Goal: Task Accomplishment & Management: Complete application form

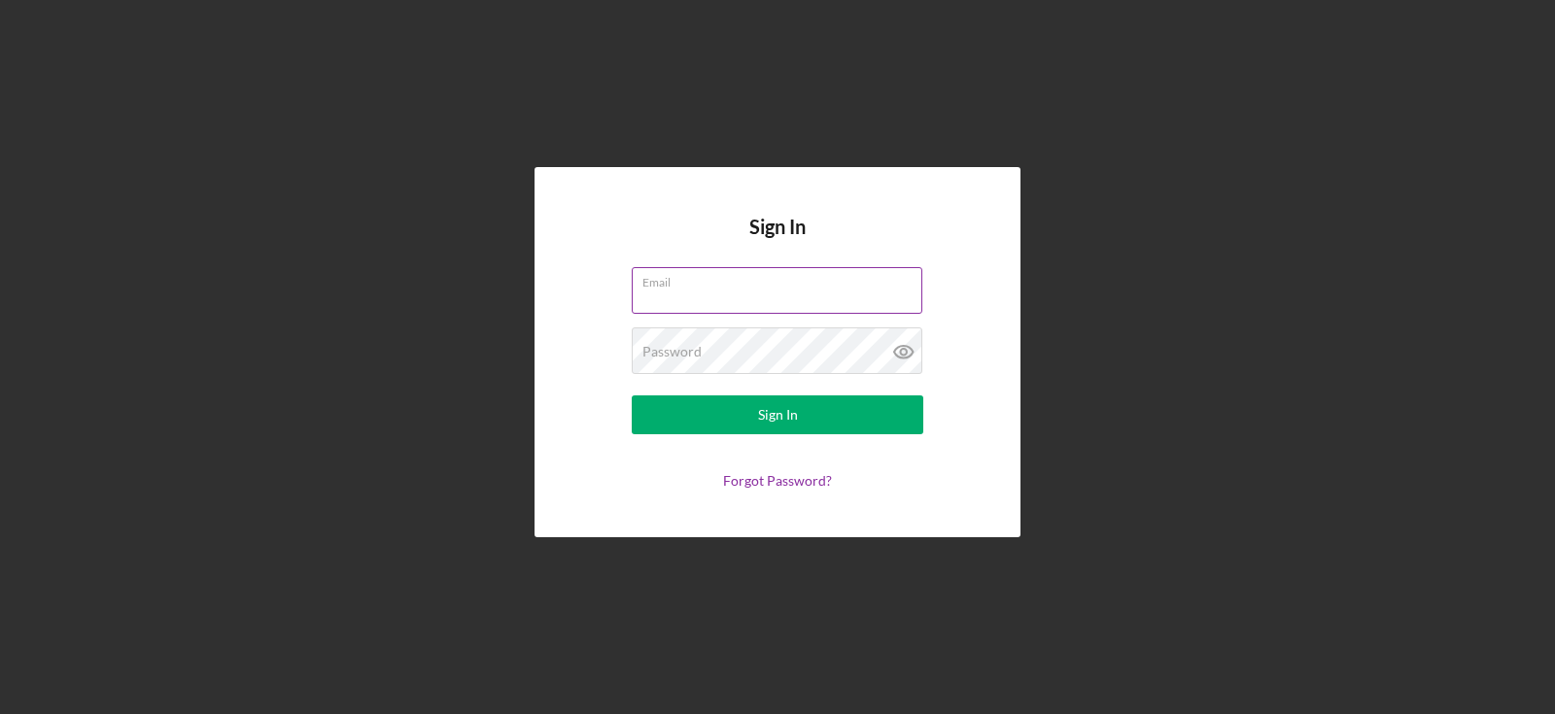
click at [731, 304] on input "Email" at bounding box center [777, 290] width 291 height 47
type input "[EMAIL_ADDRESS][DOMAIN_NAME]"
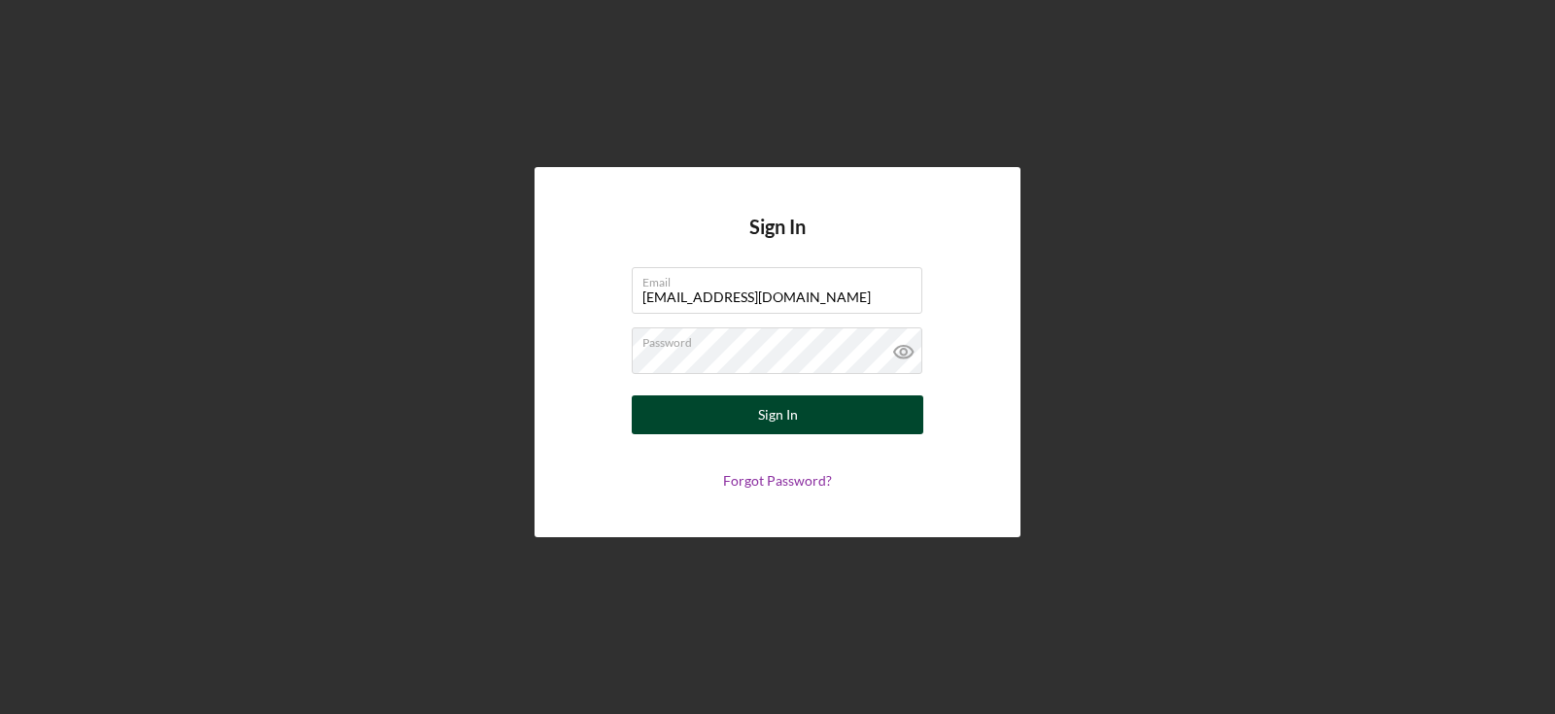
click at [739, 416] on button "Sign In" at bounding box center [778, 415] width 292 height 39
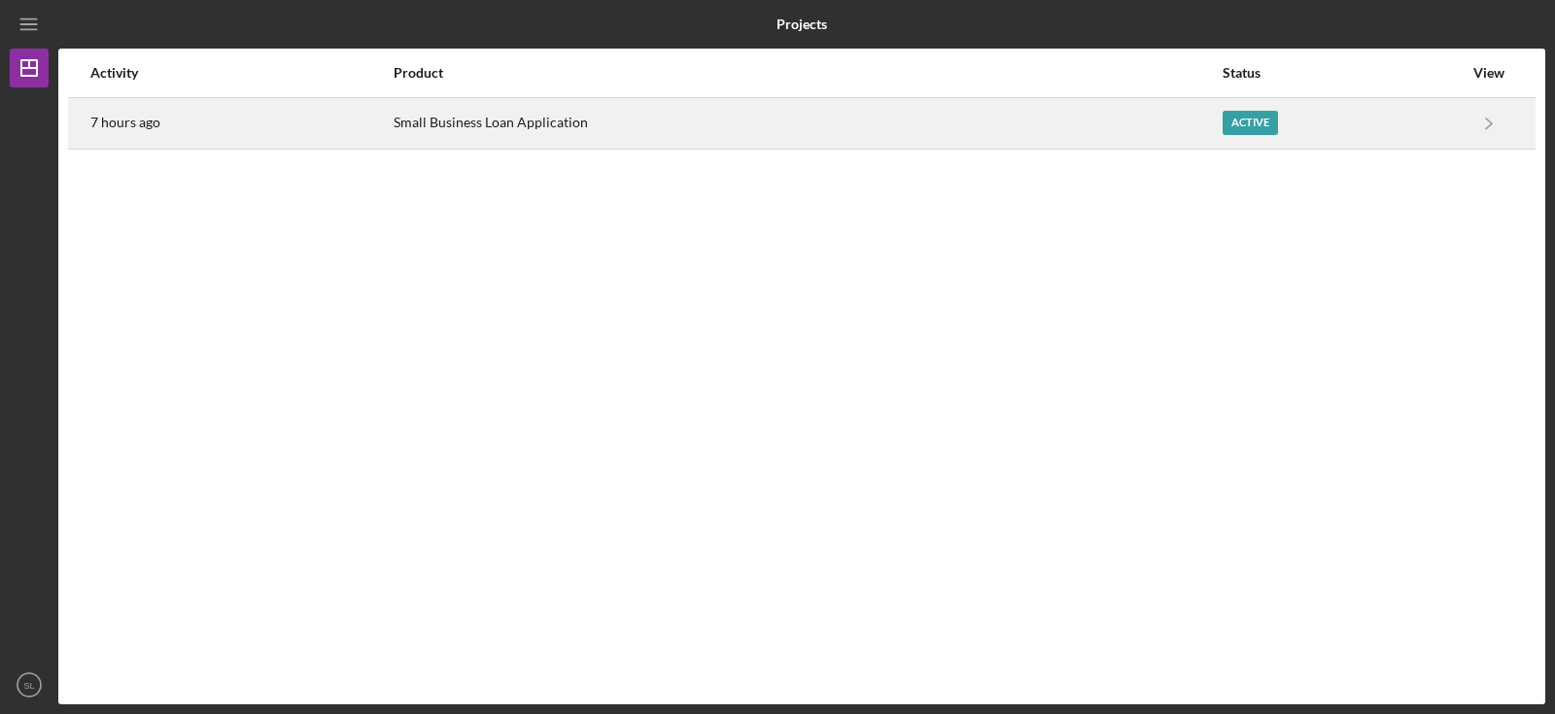
click at [1270, 126] on div "Active" at bounding box center [1250, 123] width 55 height 24
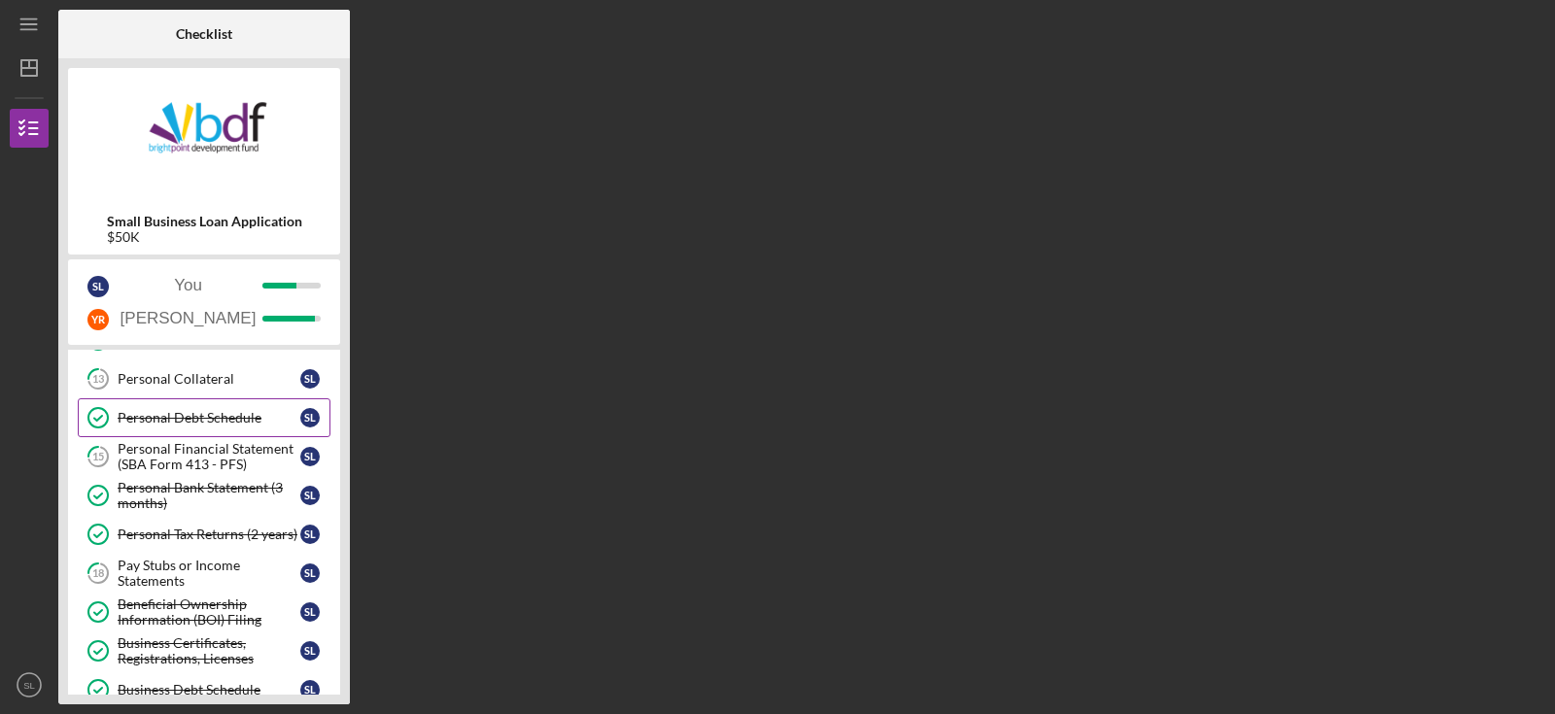
scroll to position [17, 0]
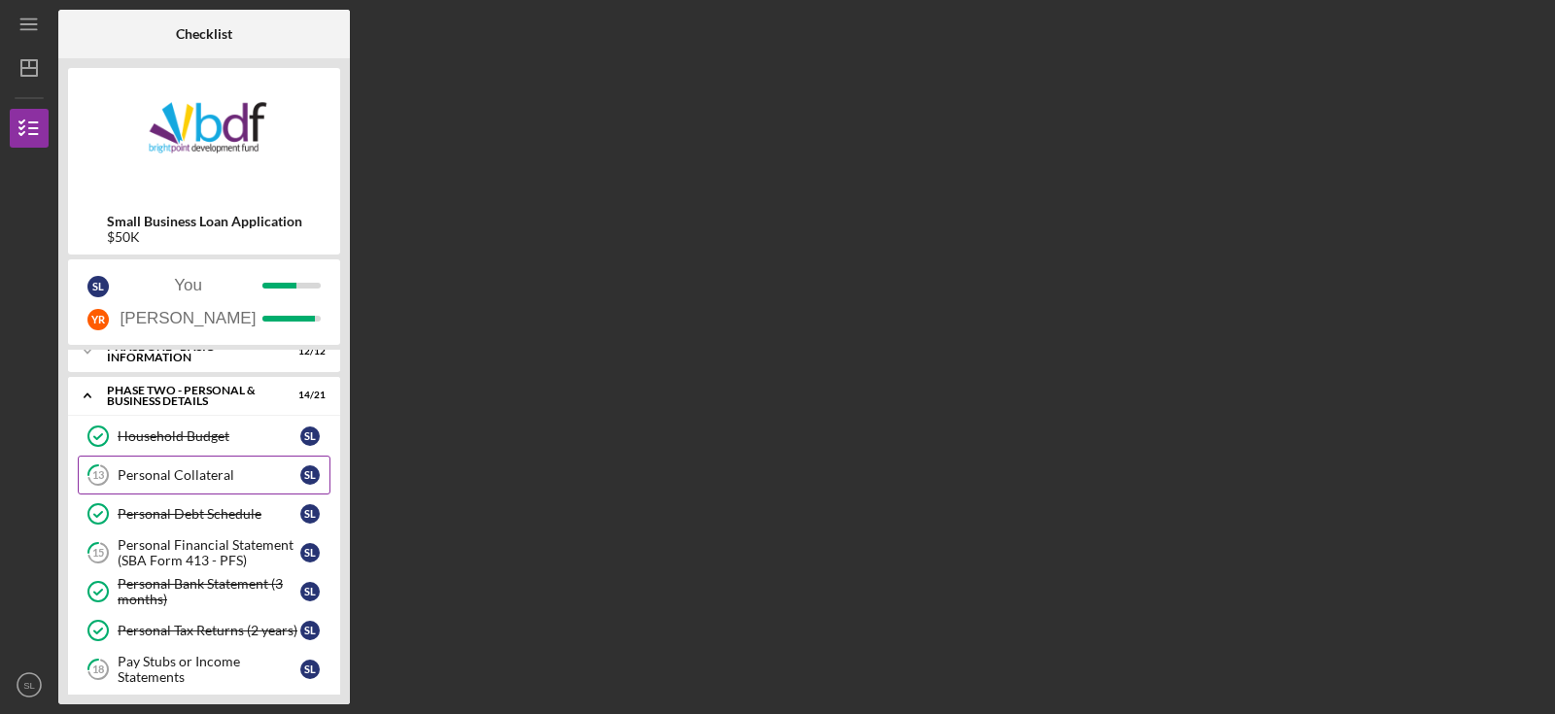
click at [176, 485] on link "13 Personal Collateral S L" at bounding box center [204, 475] width 253 height 39
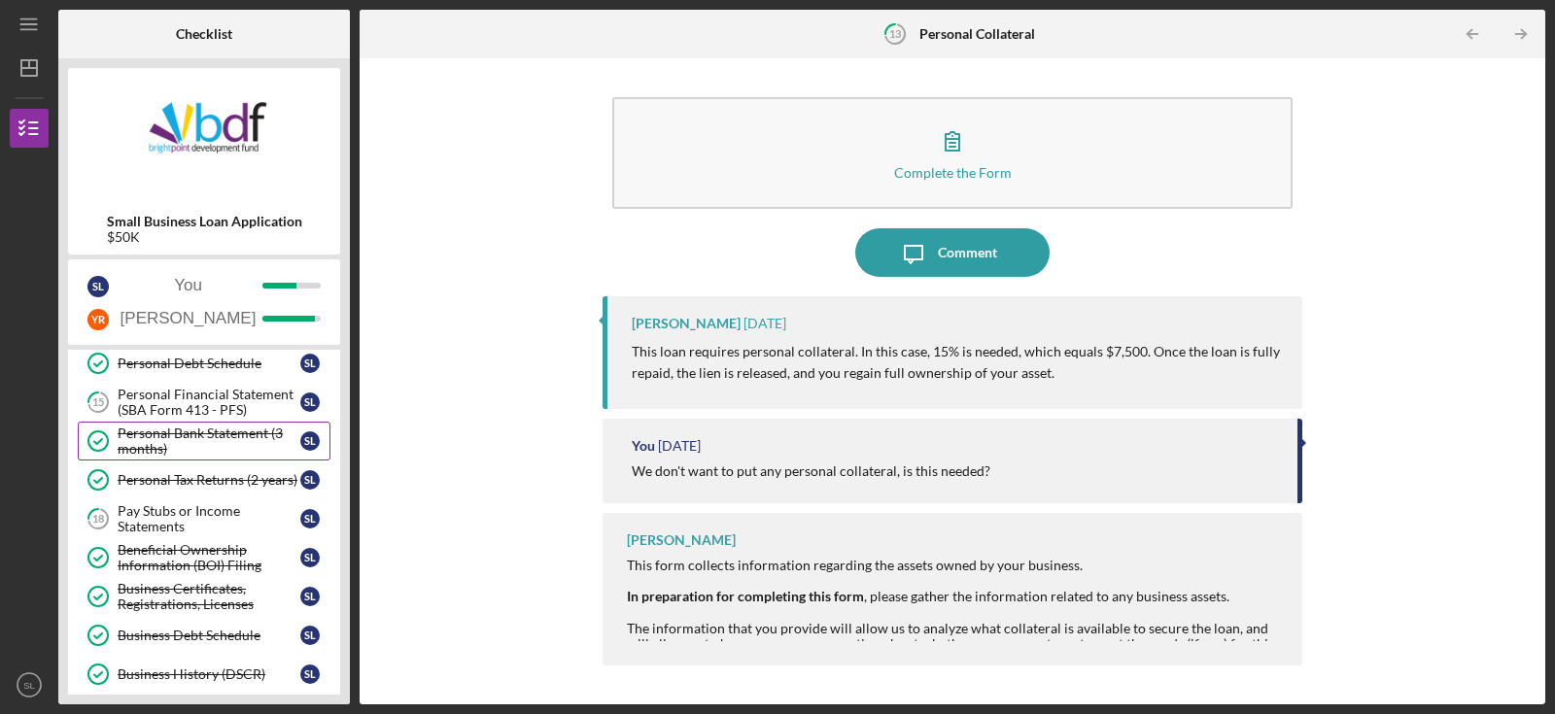
scroll to position [170, 0]
click at [201, 515] on div "Pay Stubs or Income Statements" at bounding box center [209, 516] width 183 height 31
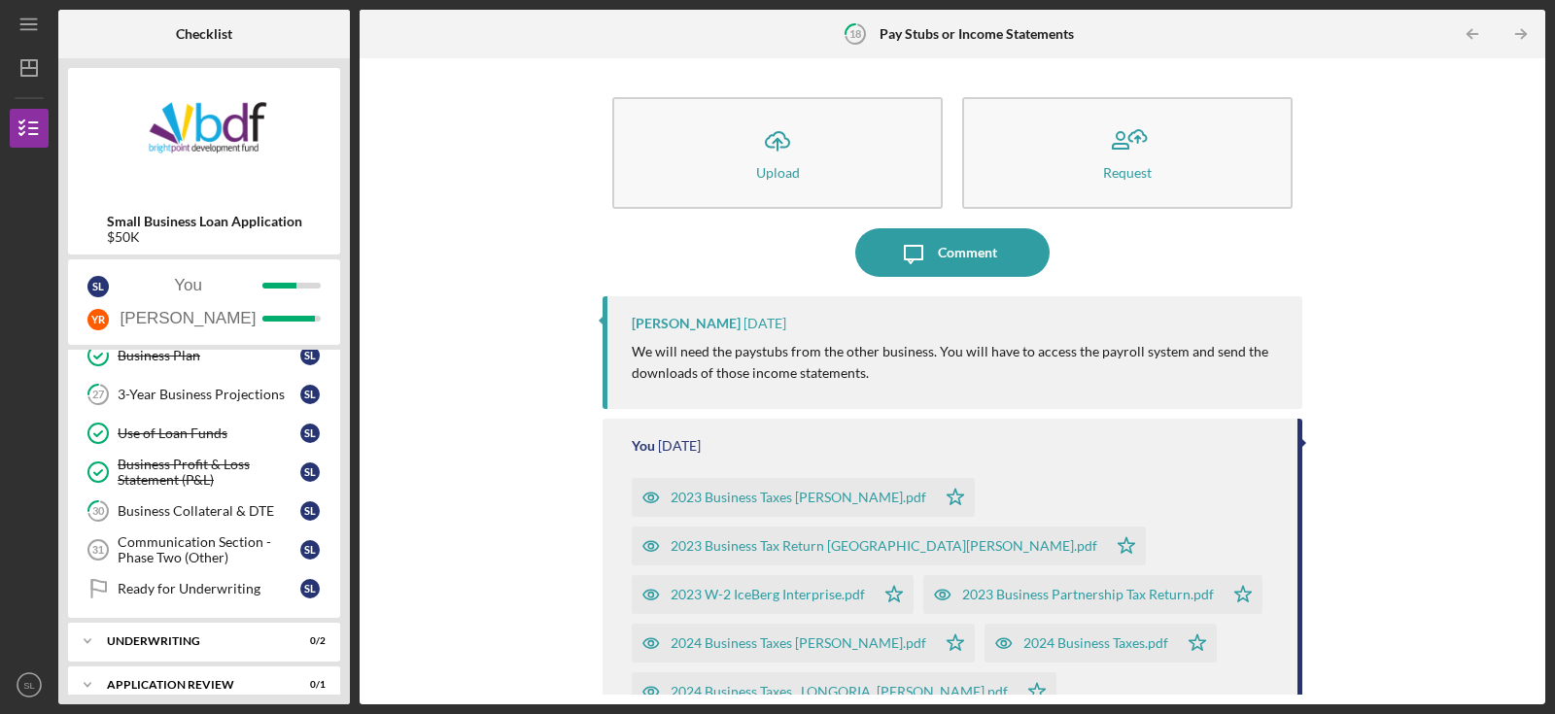
scroll to position [687, 0]
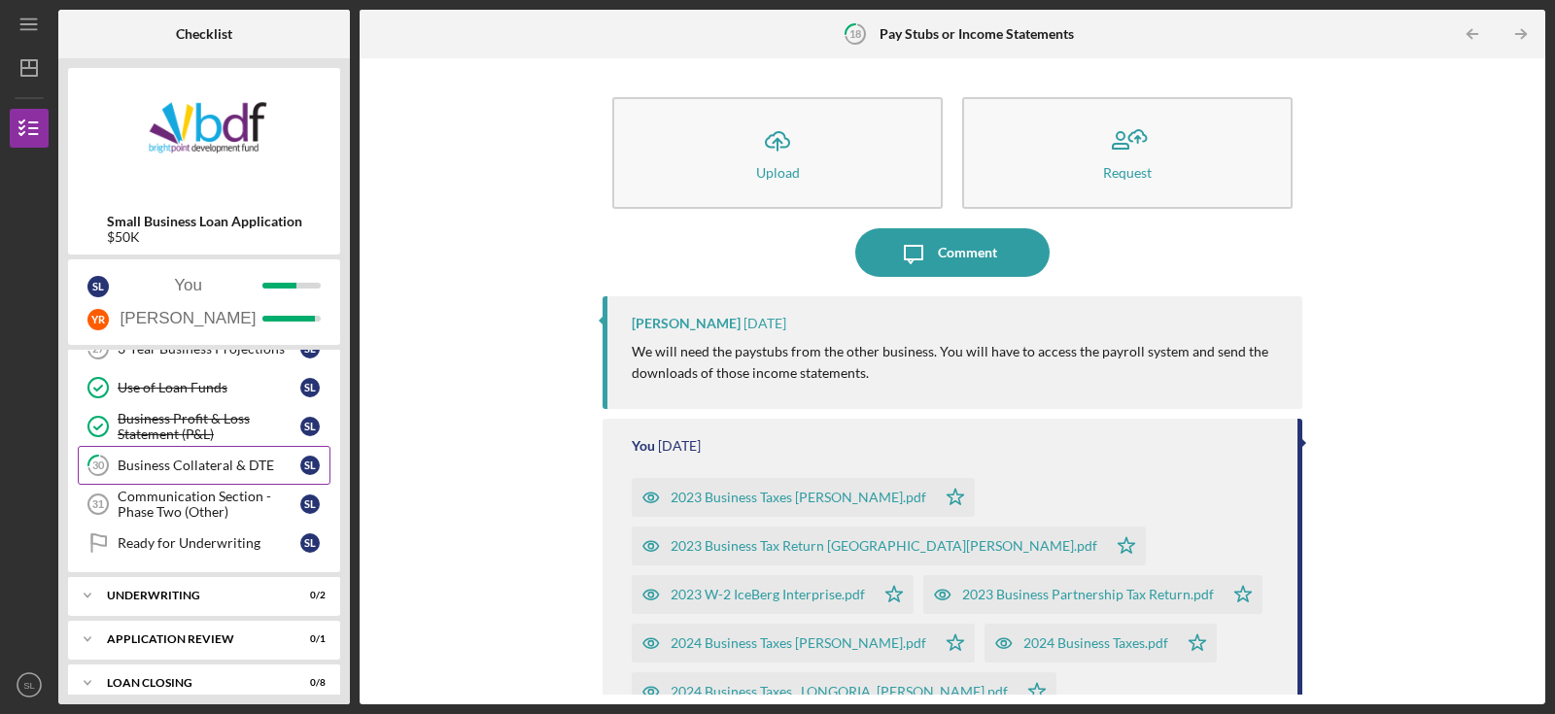
click at [173, 466] on div "Business Collateral & DTE" at bounding box center [209, 466] width 183 height 16
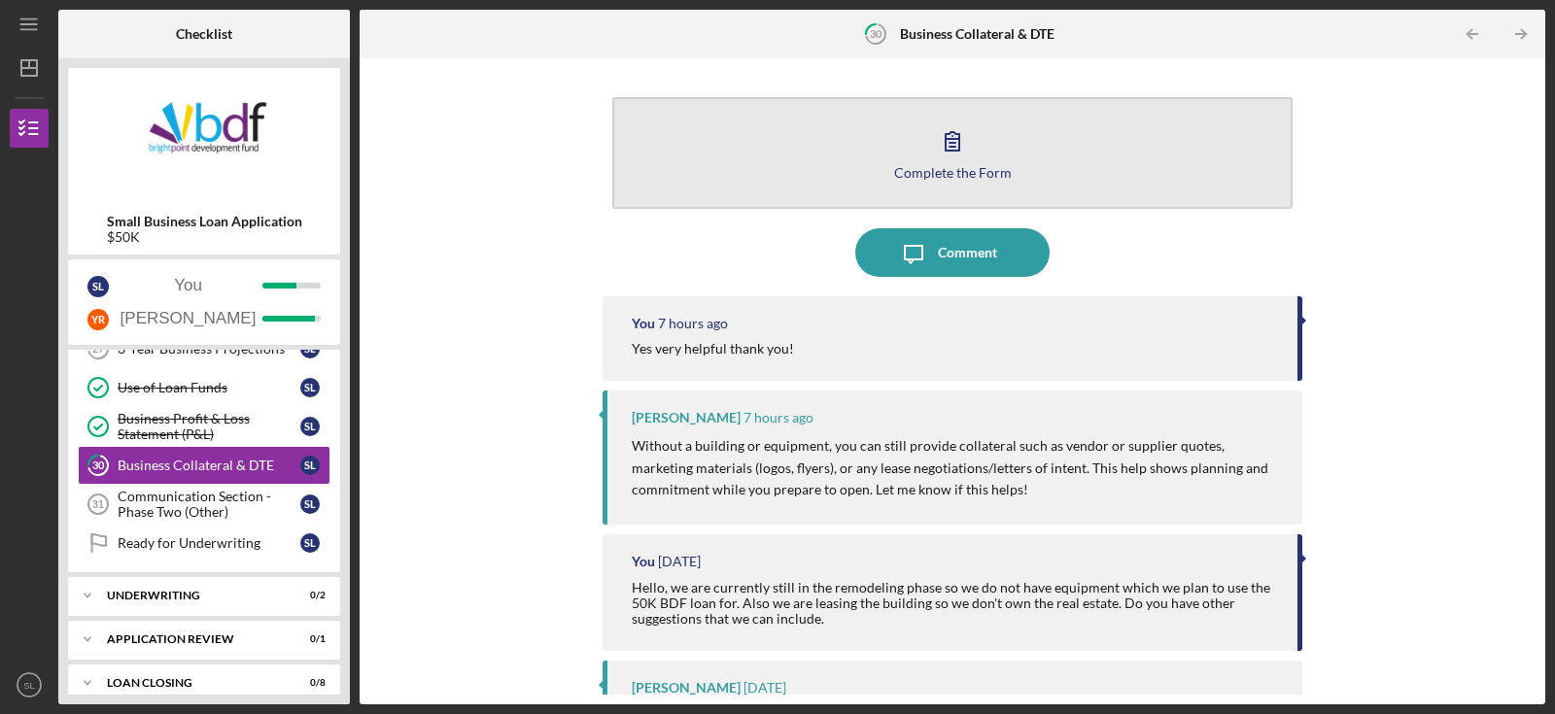
click at [860, 188] on button "Complete the Form Form" at bounding box center [952, 153] width 680 height 112
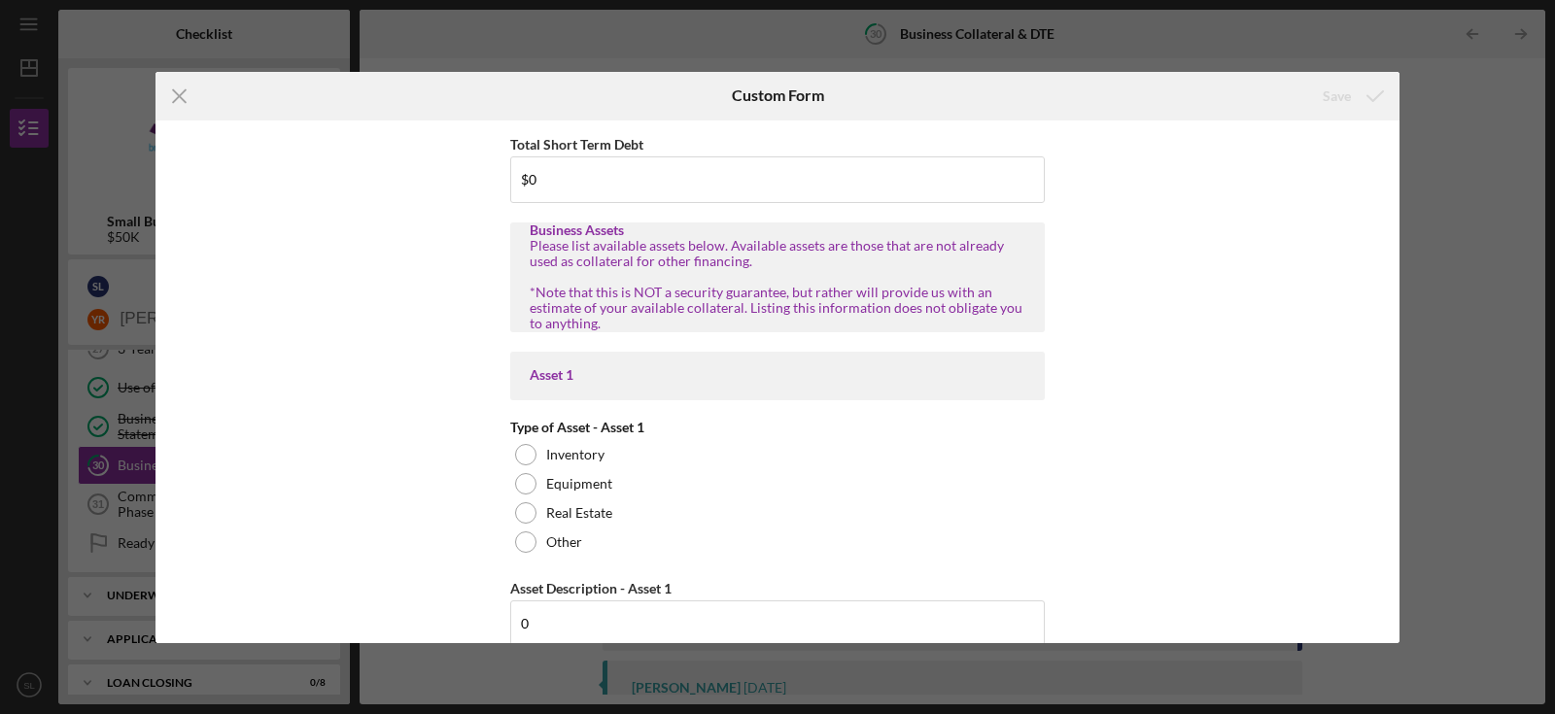
scroll to position [345, 0]
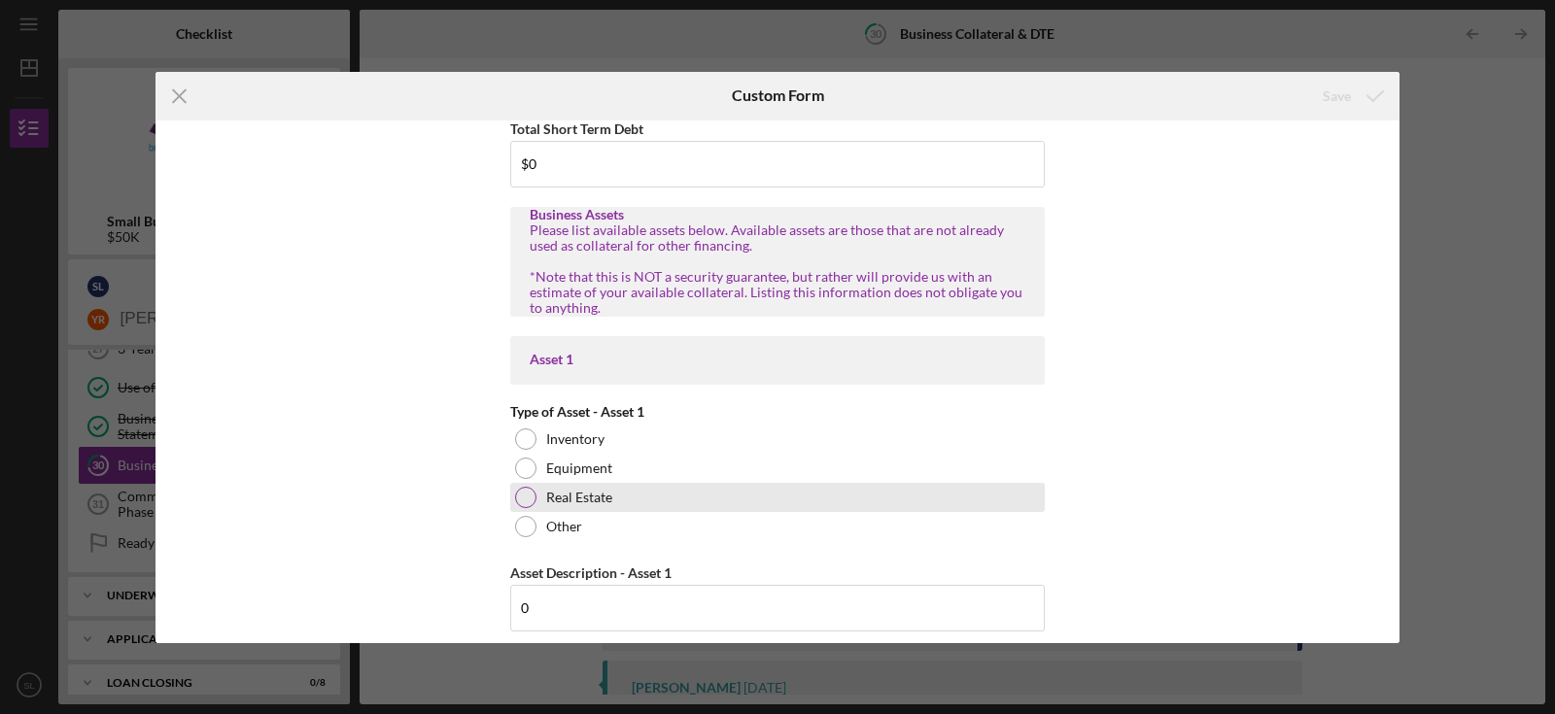
click at [622, 489] on div "Real Estate" at bounding box center [777, 497] width 535 height 29
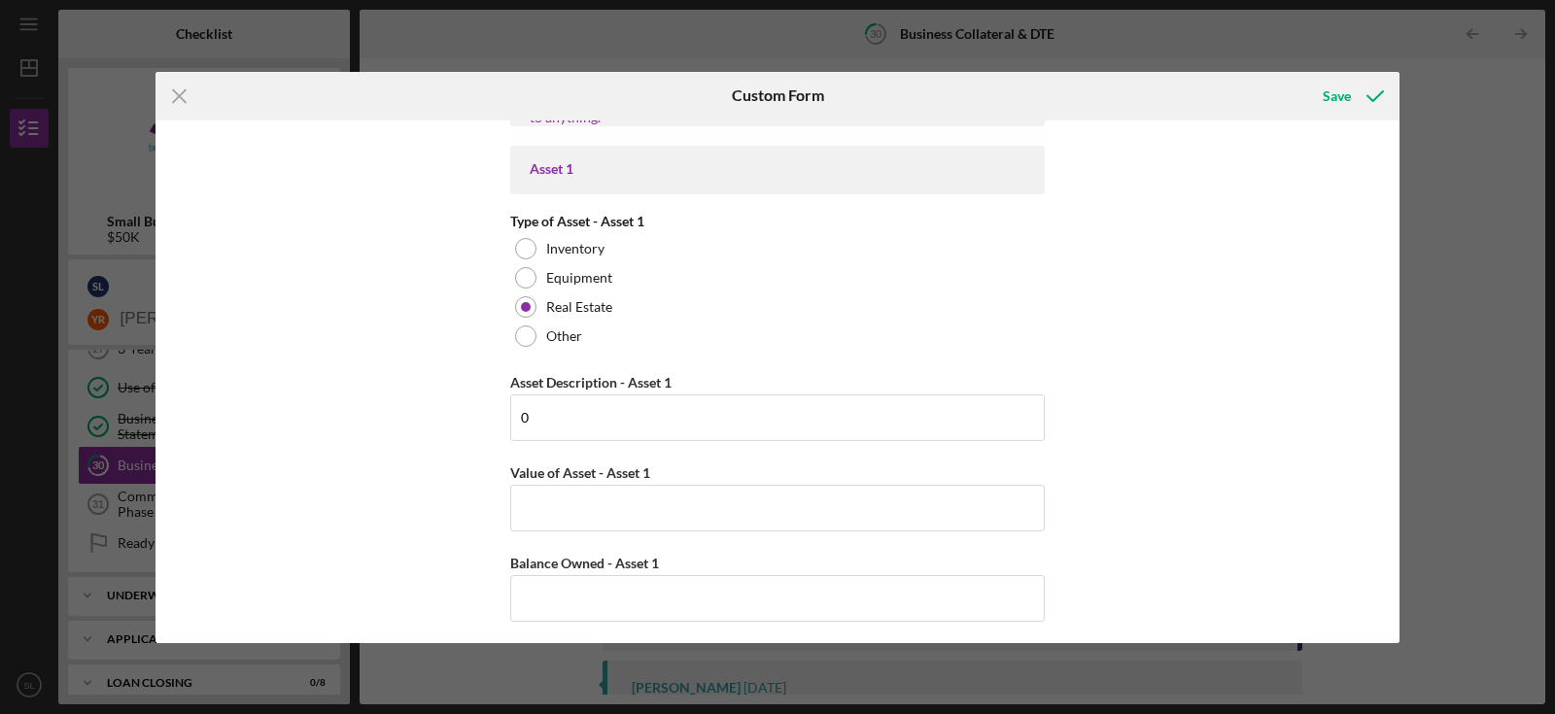
scroll to position [535, 0]
click at [851, 432] on input "0" at bounding box center [777, 419] width 535 height 47
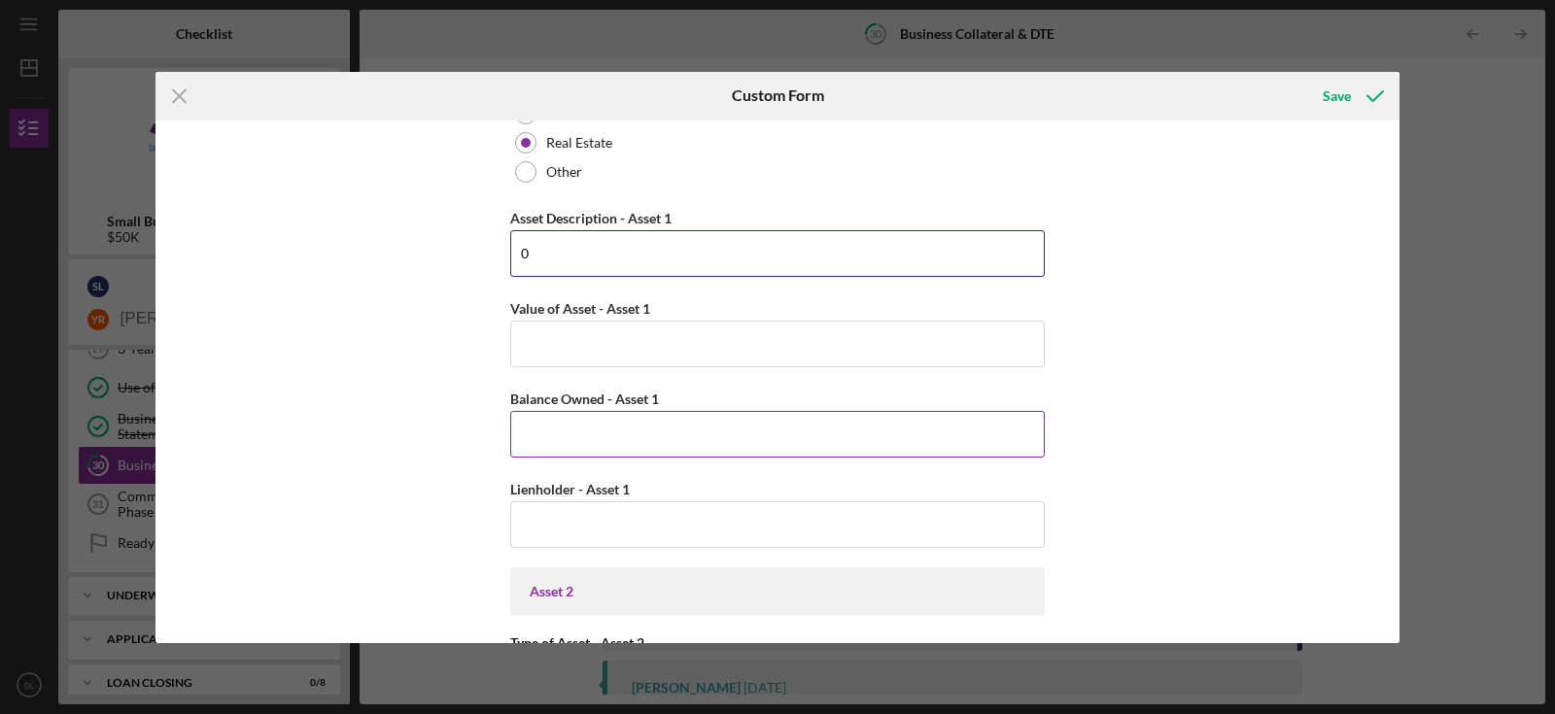
scroll to position [697, 0]
click at [179, 95] on line at bounding box center [179, 95] width 13 height 13
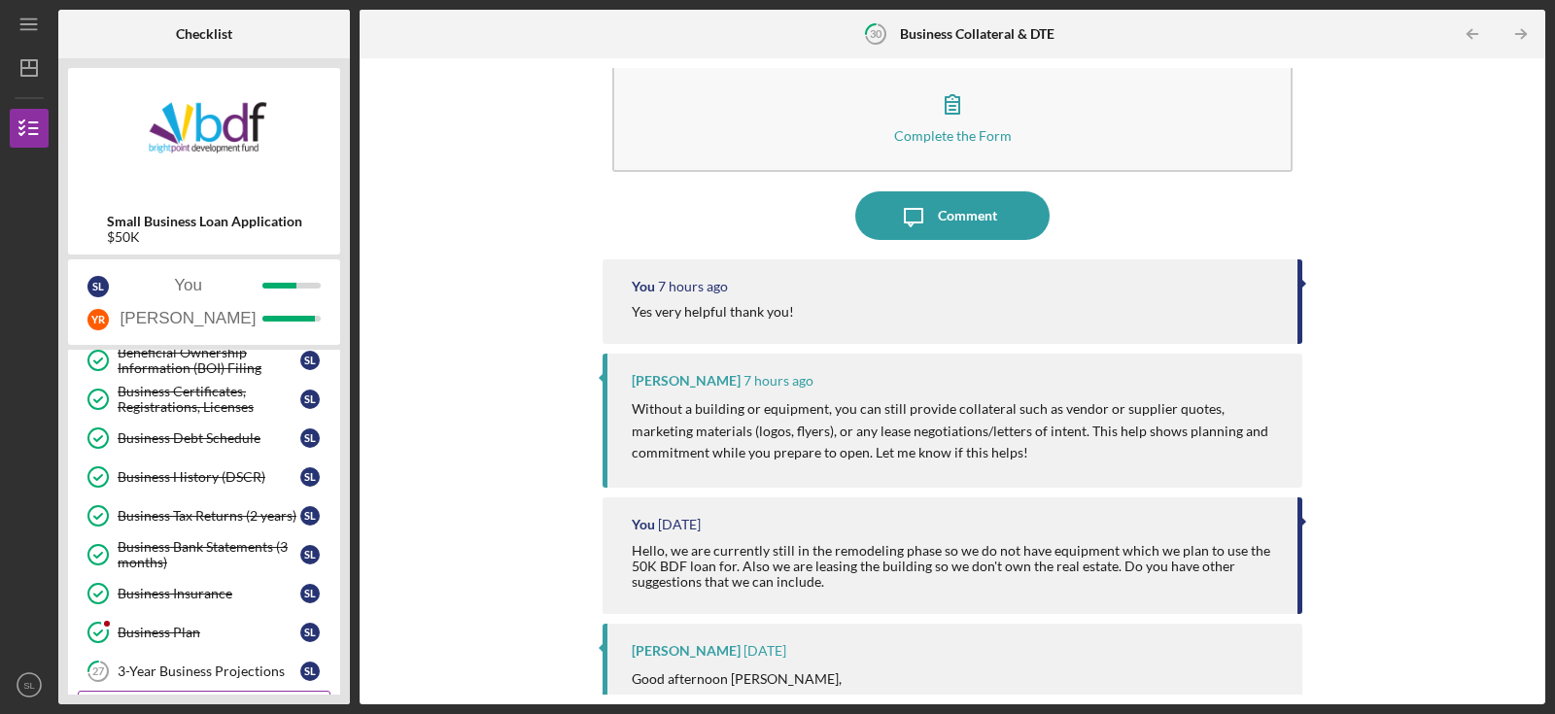
scroll to position [364, 0]
click at [177, 643] on link "Business Plan Business Plan S L" at bounding box center [204, 633] width 253 height 39
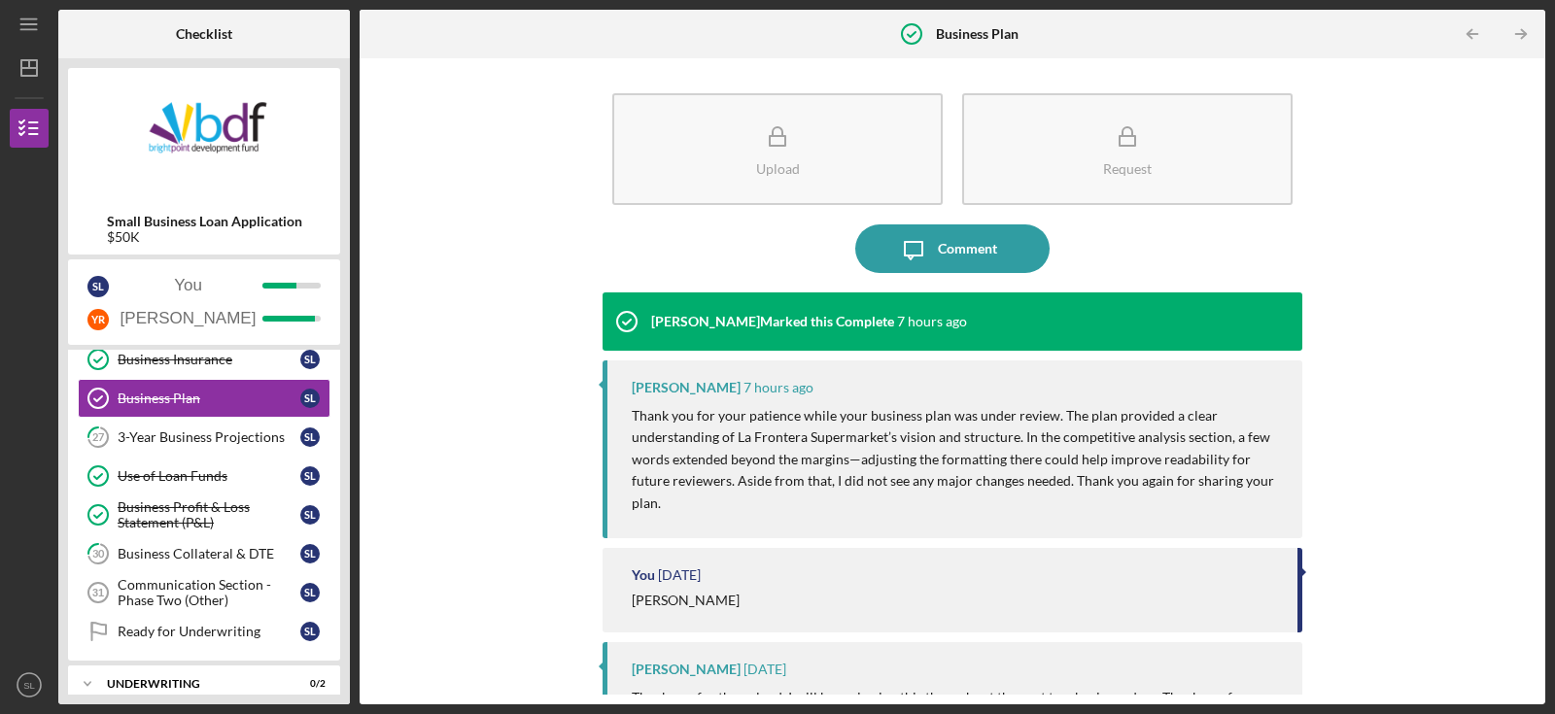
scroll to position [600, 0]
